Goal: Task Accomplishment & Management: Use online tool/utility

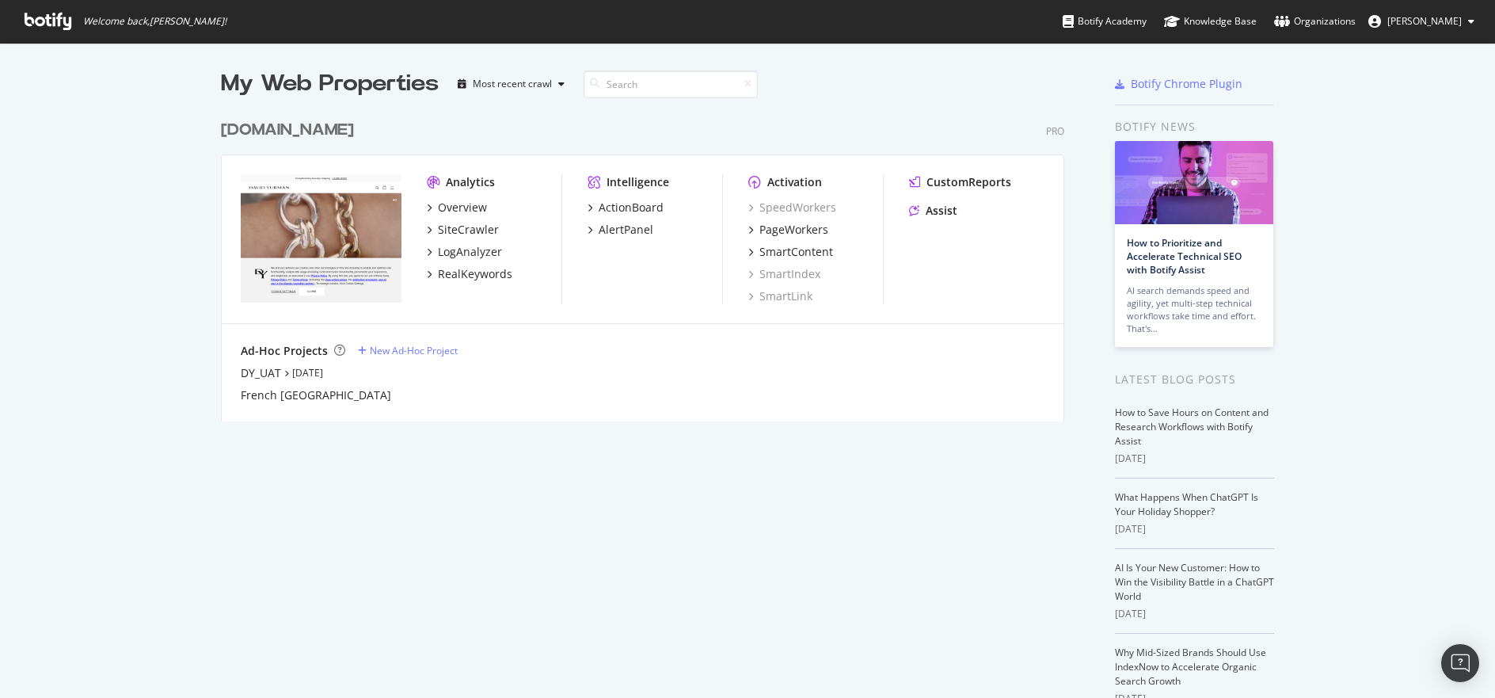
scroll to position [686, 1471]
click at [456, 225] on div "SiteCrawler" at bounding box center [468, 230] width 61 height 16
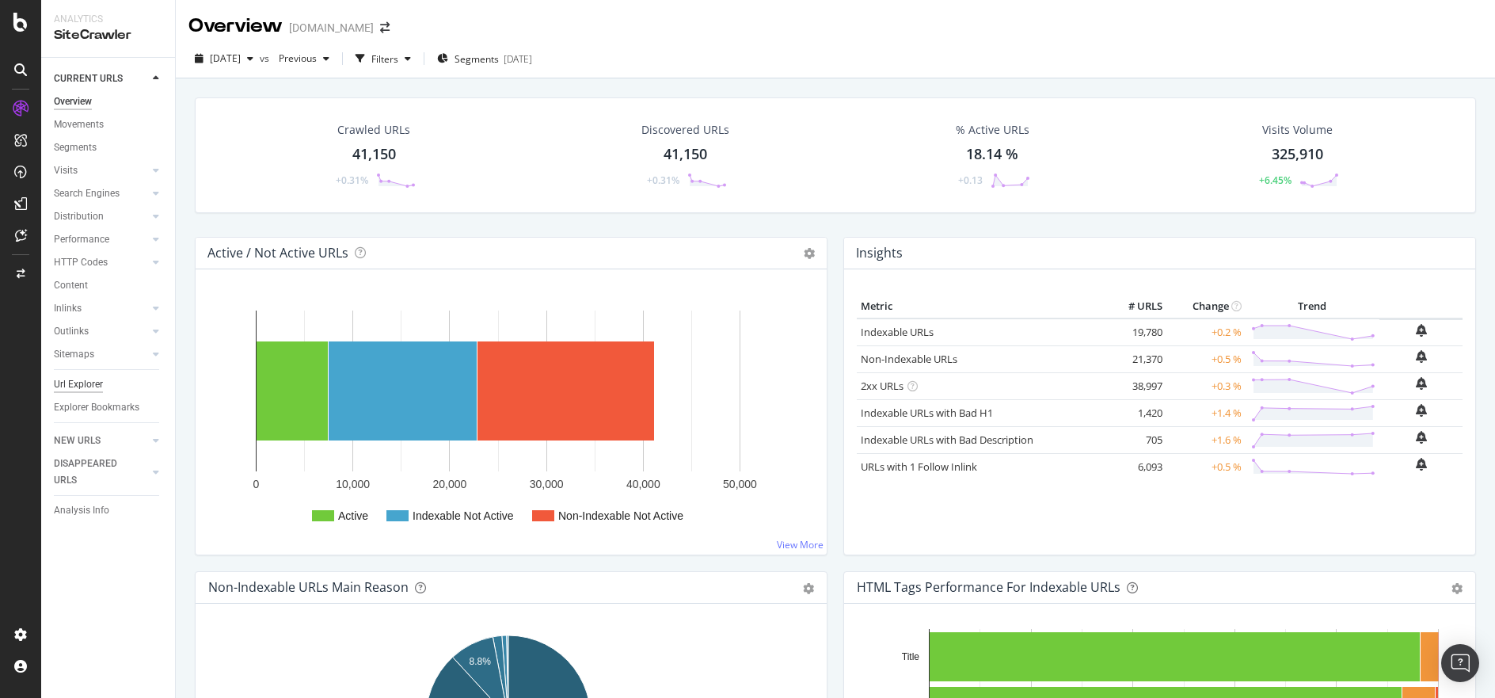
click at [94, 379] on div "Url Explorer" at bounding box center [78, 384] width 49 height 17
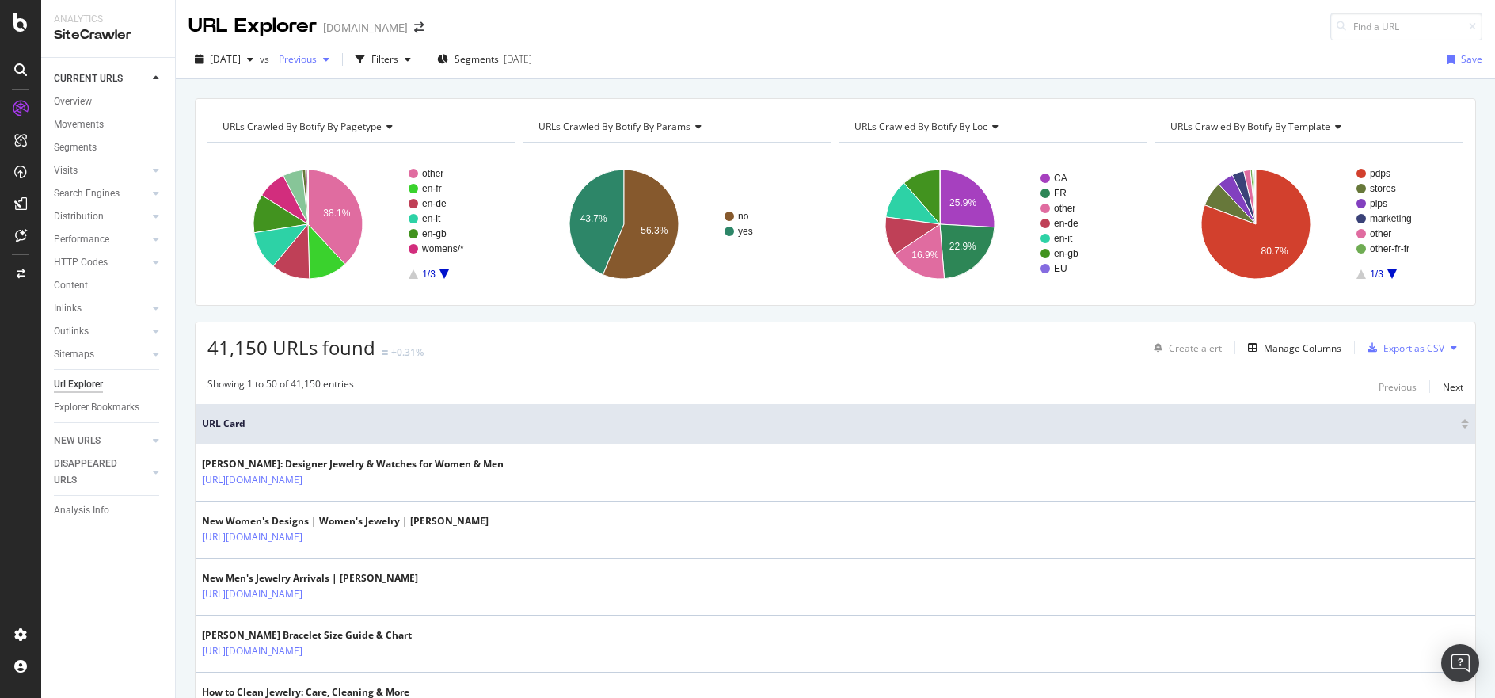
click at [329, 57] on icon "button" at bounding box center [326, 60] width 6 height 10
click at [747, 22] on div "URL Explorer davidyurman.com" at bounding box center [835, 20] width 1319 height 40
